Goal: Information Seeking & Learning: Learn about a topic

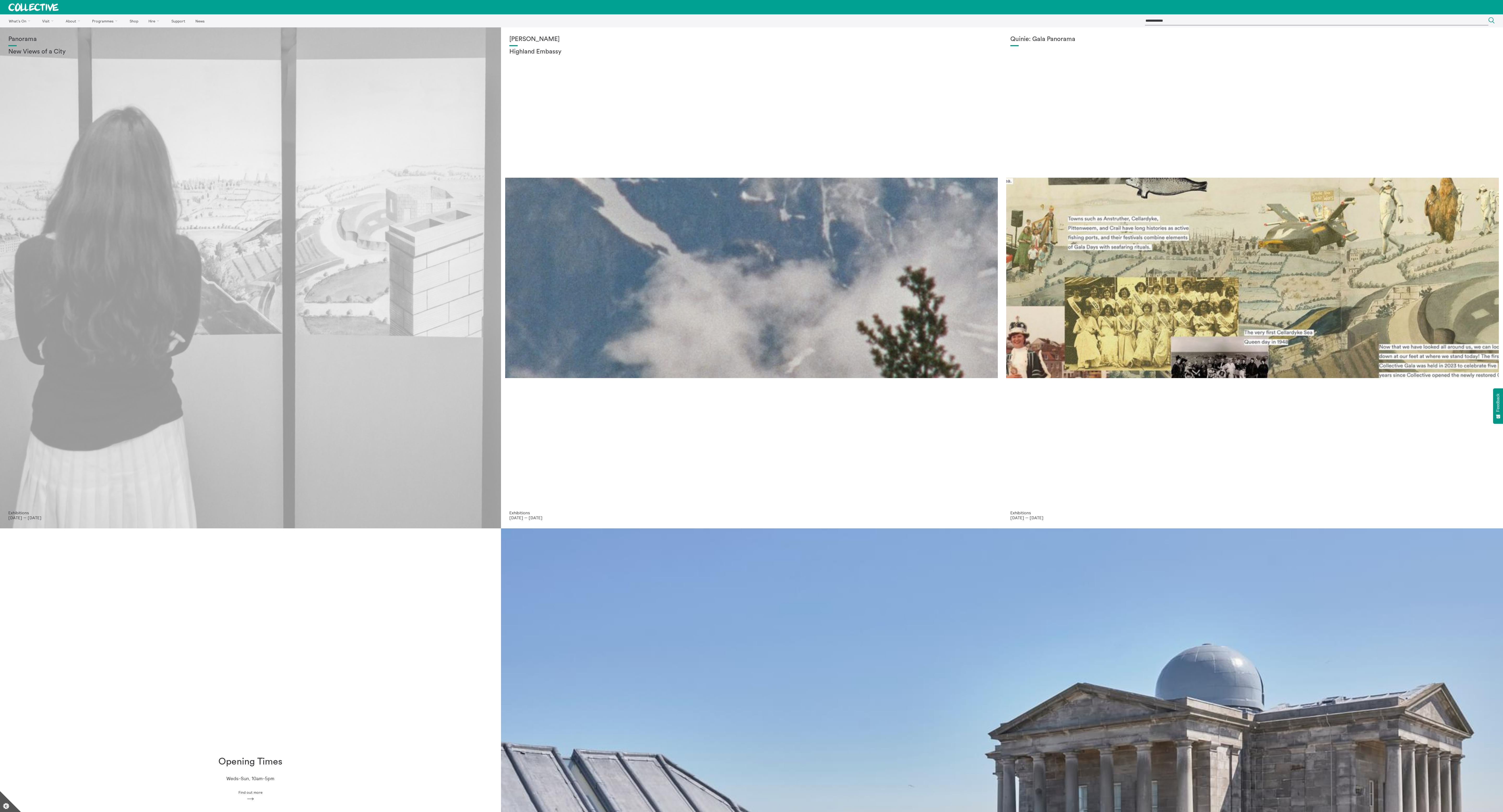
click at [416, 472] on div "Panorama New Views of a City" at bounding box center [250, 273] width 485 height 475
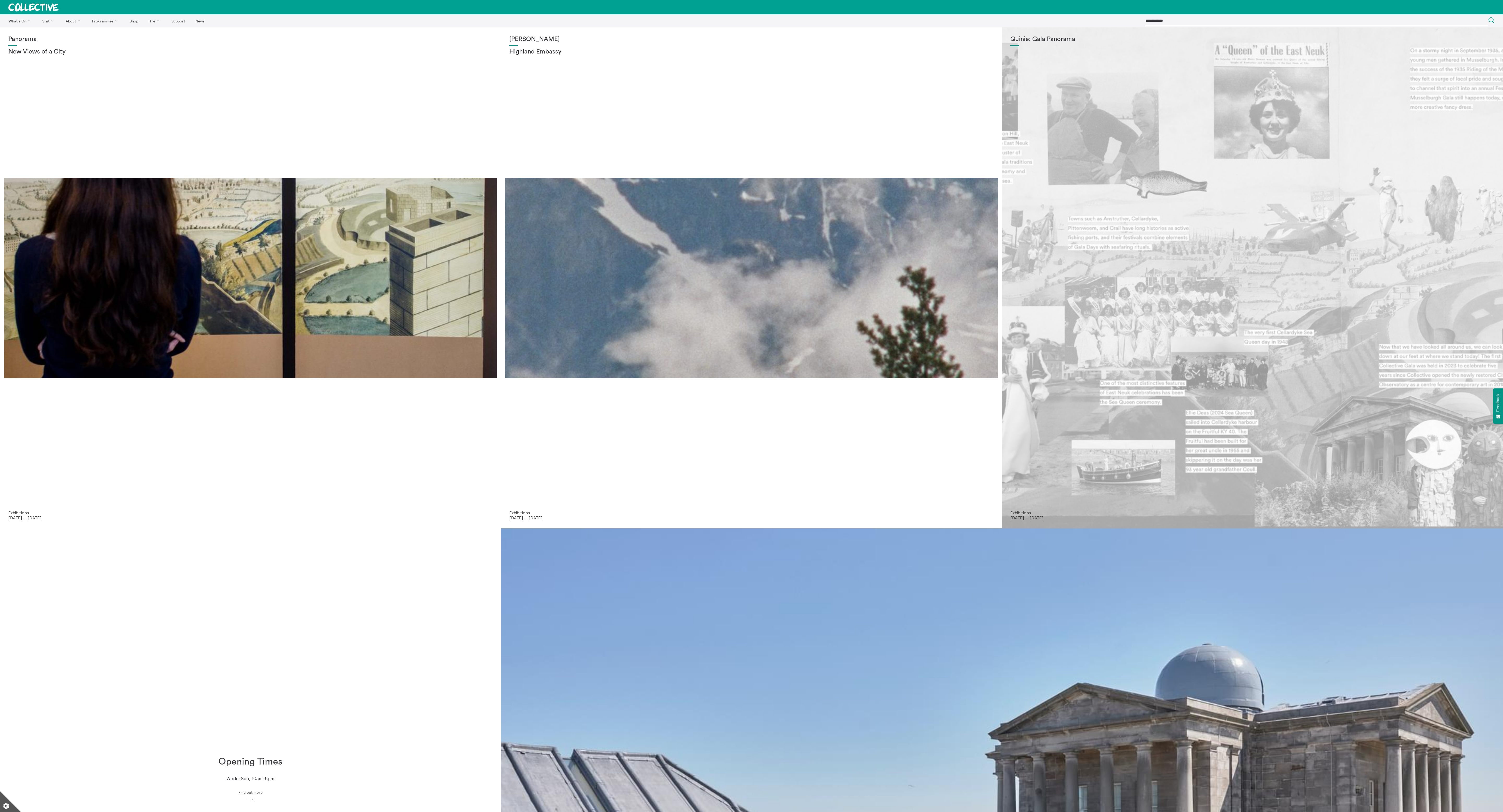
click at [1317, 455] on div "Quinie: Gala Panorama" at bounding box center [1252, 273] width 485 height 475
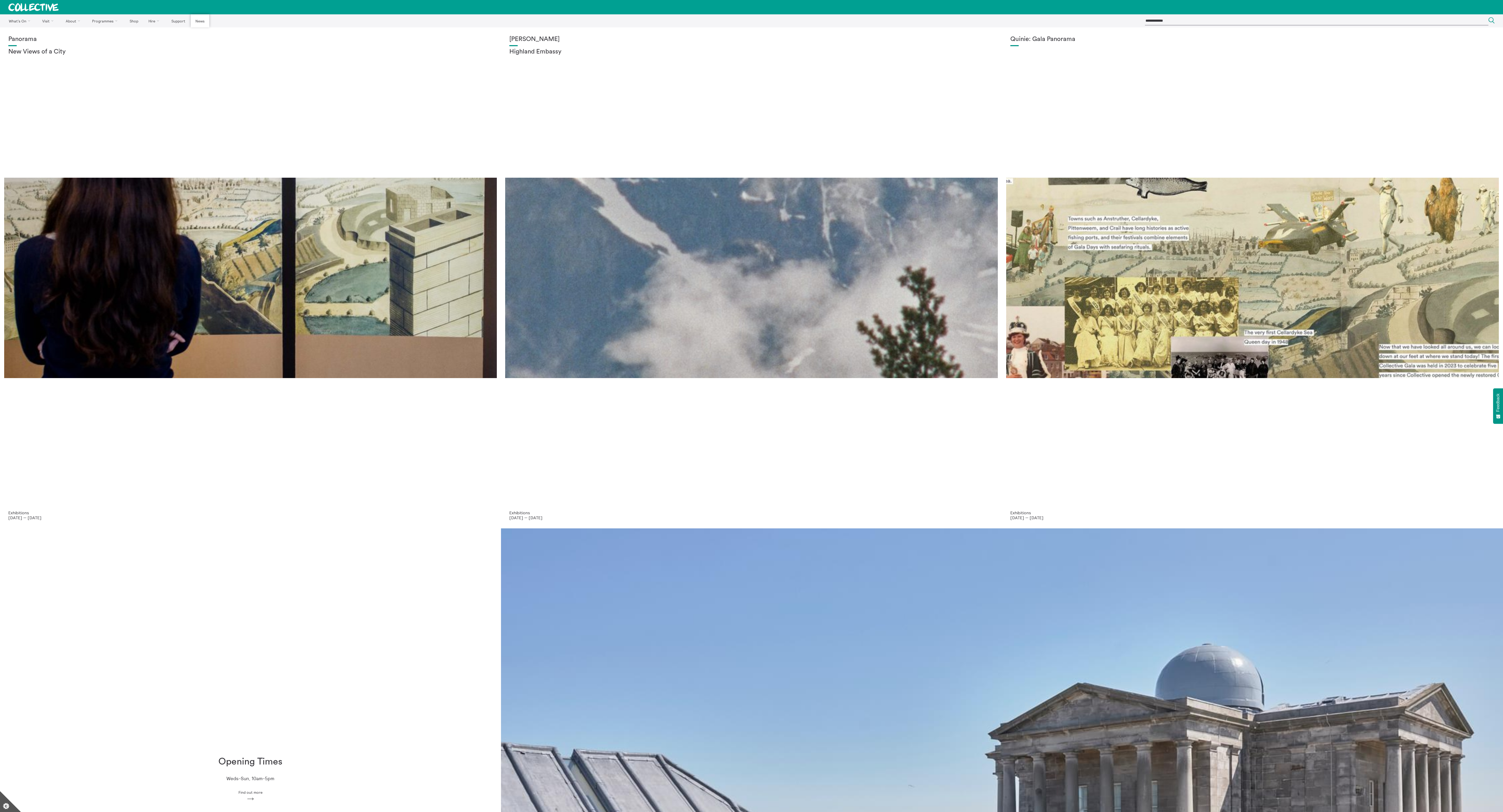
click at [204, 24] on link "News" at bounding box center [200, 21] width 18 height 13
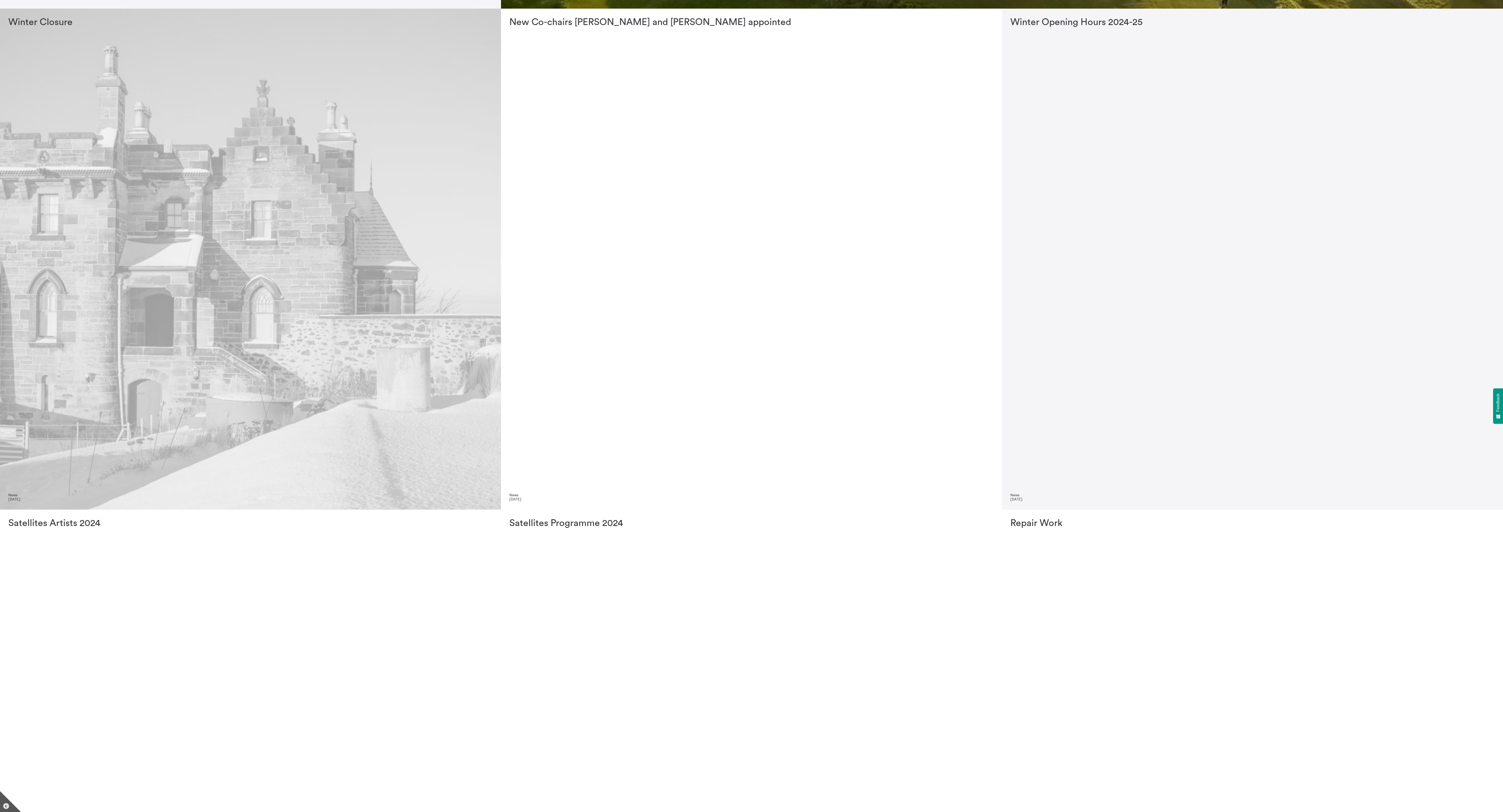
scroll to position [878, 0]
